Goal: Navigation & Orientation: Understand site structure

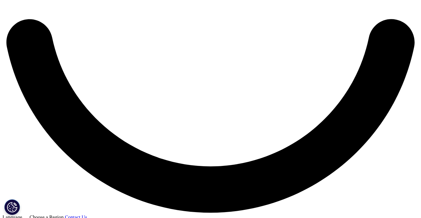
scroll to position [1079, 0]
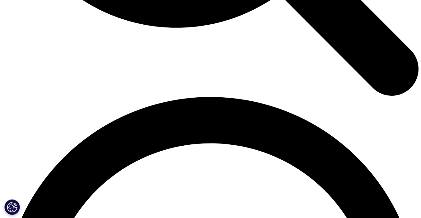
scroll to position [885, 0]
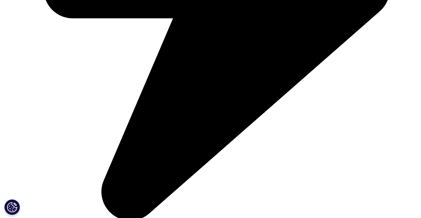
drag, startPoint x: 253, startPoint y: 196, endPoint x: 270, endPoint y: 196, distance: 17.1
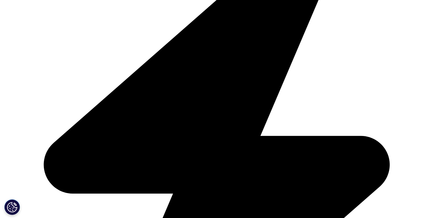
copy div "IQVIA Inc"
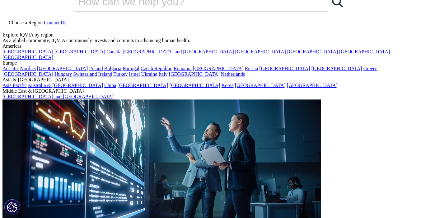
scroll to position [0, 0]
